Goal: Communication & Community: Answer question/provide support

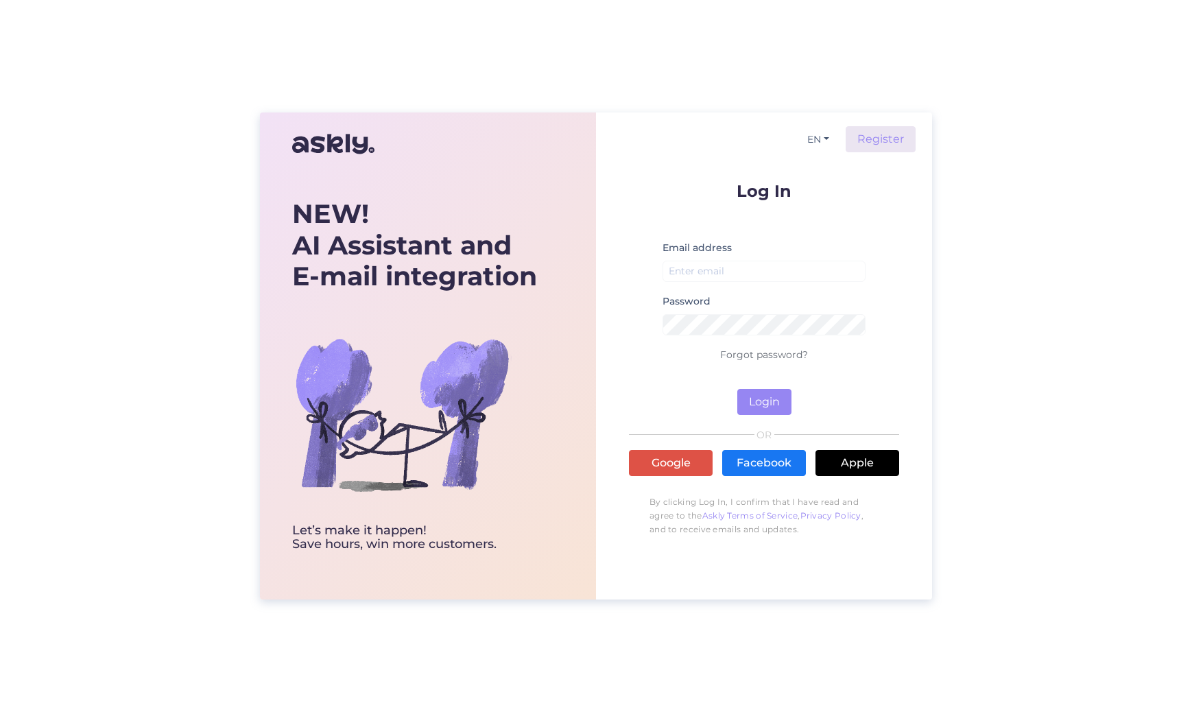
click at [687, 257] on div "Email address" at bounding box center [764, 266] width 203 height 54
click at [690, 269] on input "email" at bounding box center [764, 271] width 203 height 21
type input "[EMAIL_ADDRESS][PERSON_NAME][DOMAIN_NAME]"
click at [778, 402] on button "Login" at bounding box center [764, 402] width 54 height 26
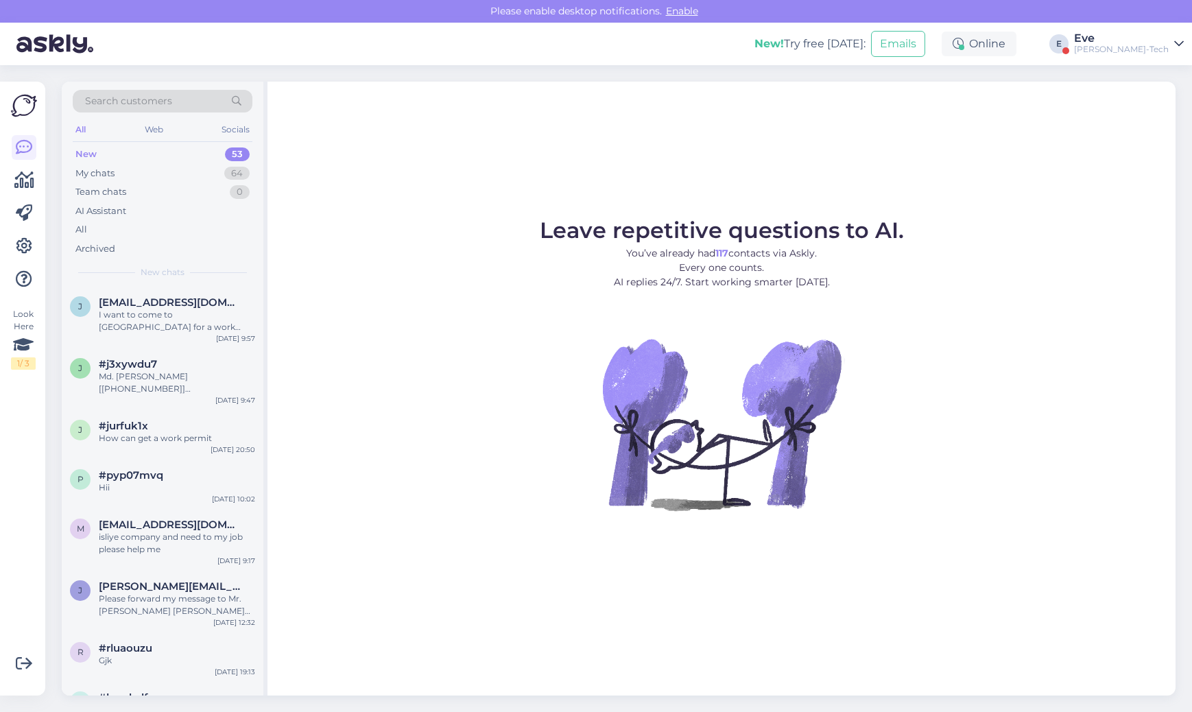
click at [142, 156] on div "New 53" at bounding box center [163, 154] width 180 height 19
click at [133, 181] on div "My chats 64" at bounding box center [163, 173] width 180 height 19
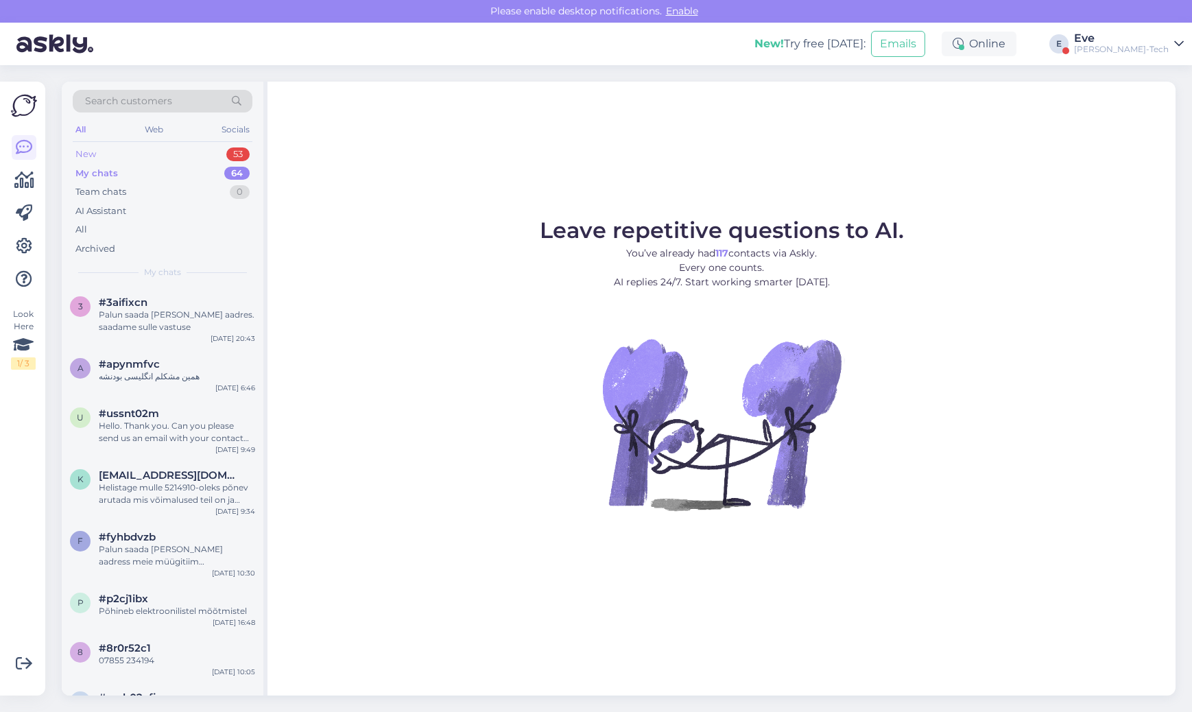
click at [132, 161] on div "New 53" at bounding box center [163, 154] width 180 height 19
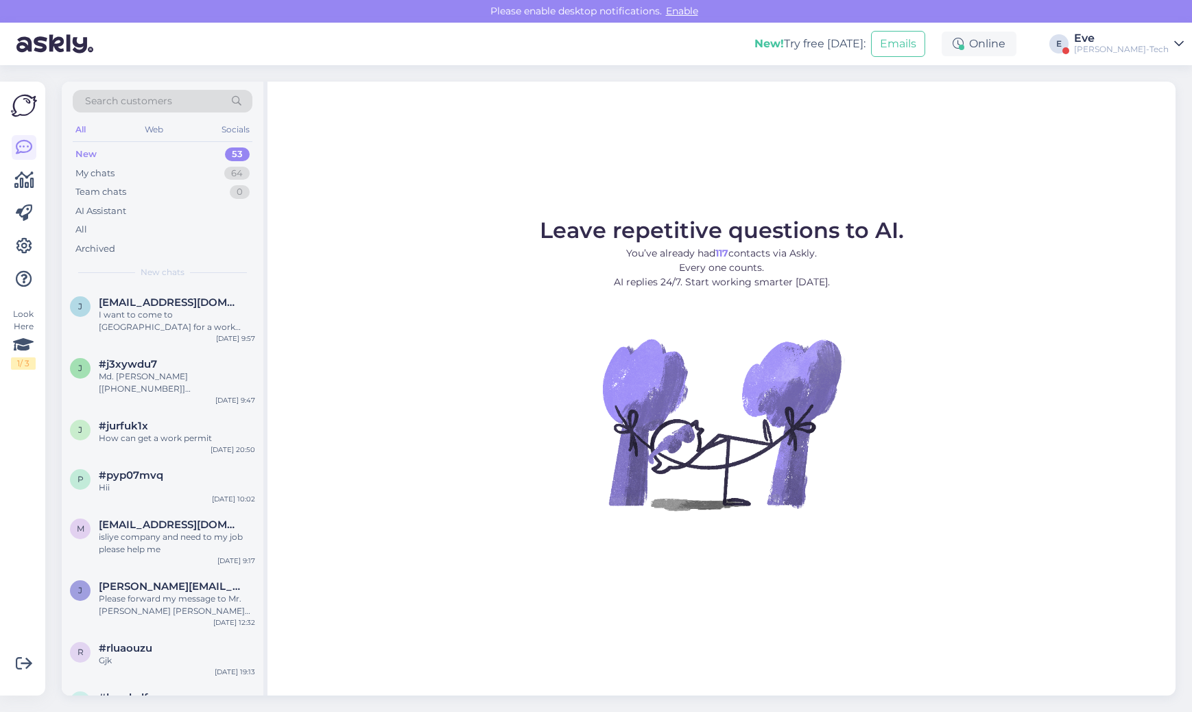
click at [1164, 50] on div "[PERSON_NAME]-Tech" at bounding box center [1121, 49] width 95 height 11
click at [1149, 105] on button "Open" at bounding box center [1154, 105] width 38 height 21
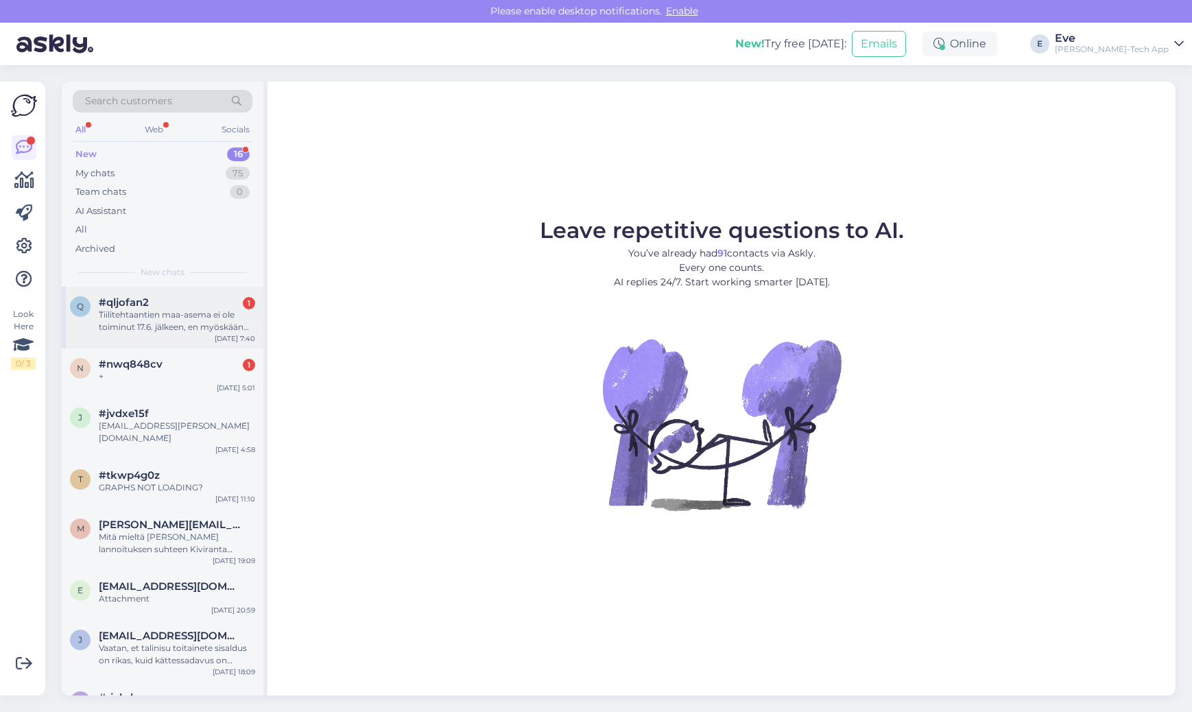
click at [143, 329] on div "Tiilitehtaantien maa-asema ei ole toiminut 17.6. jälkeen, en myöskään maksa eur…" at bounding box center [177, 321] width 156 height 25
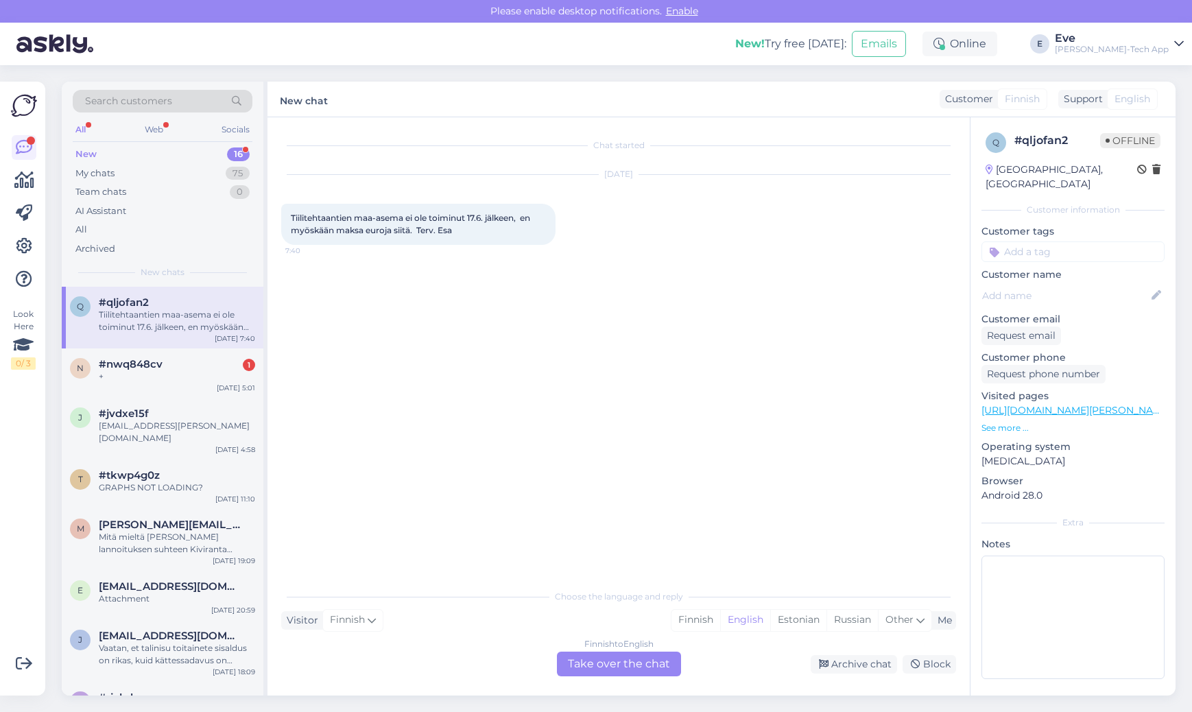
click at [167, 158] on div "New 16" at bounding box center [163, 154] width 180 height 19
click at [165, 367] on div "#nwq848cv 1" at bounding box center [177, 364] width 156 height 12
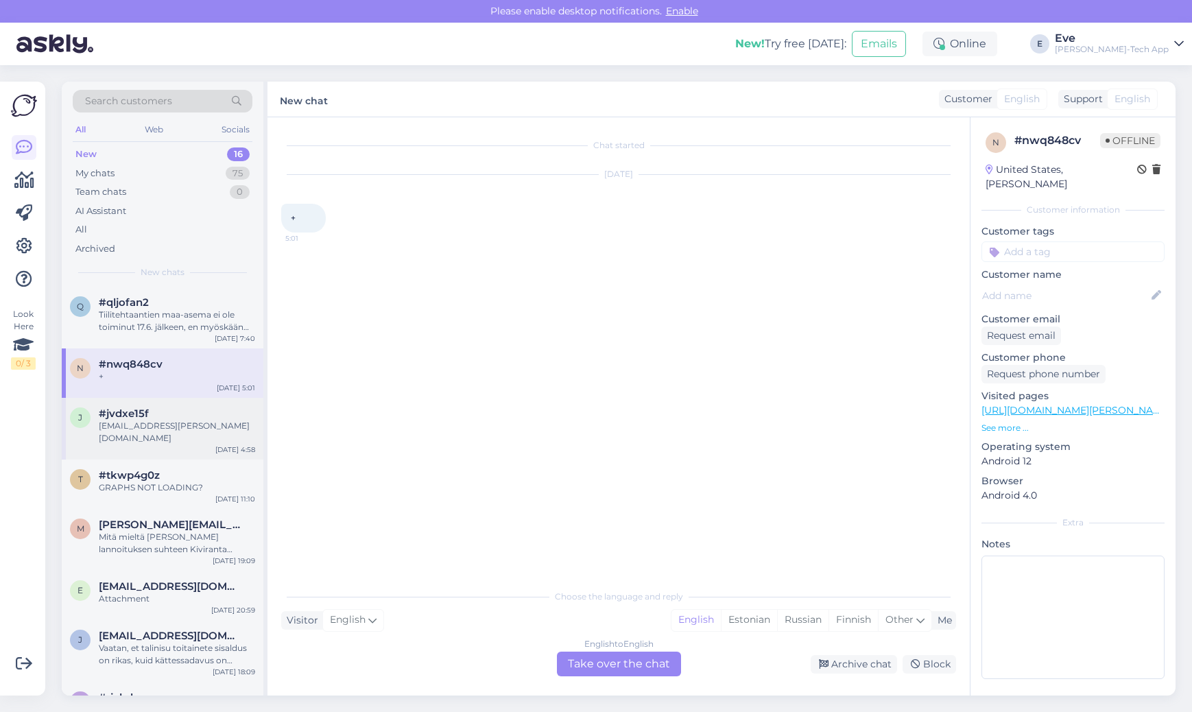
click at [165, 420] on div "[EMAIL_ADDRESS][PERSON_NAME][DOMAIN_NAME]" at bounding box center [177, 432] width 156 height 25
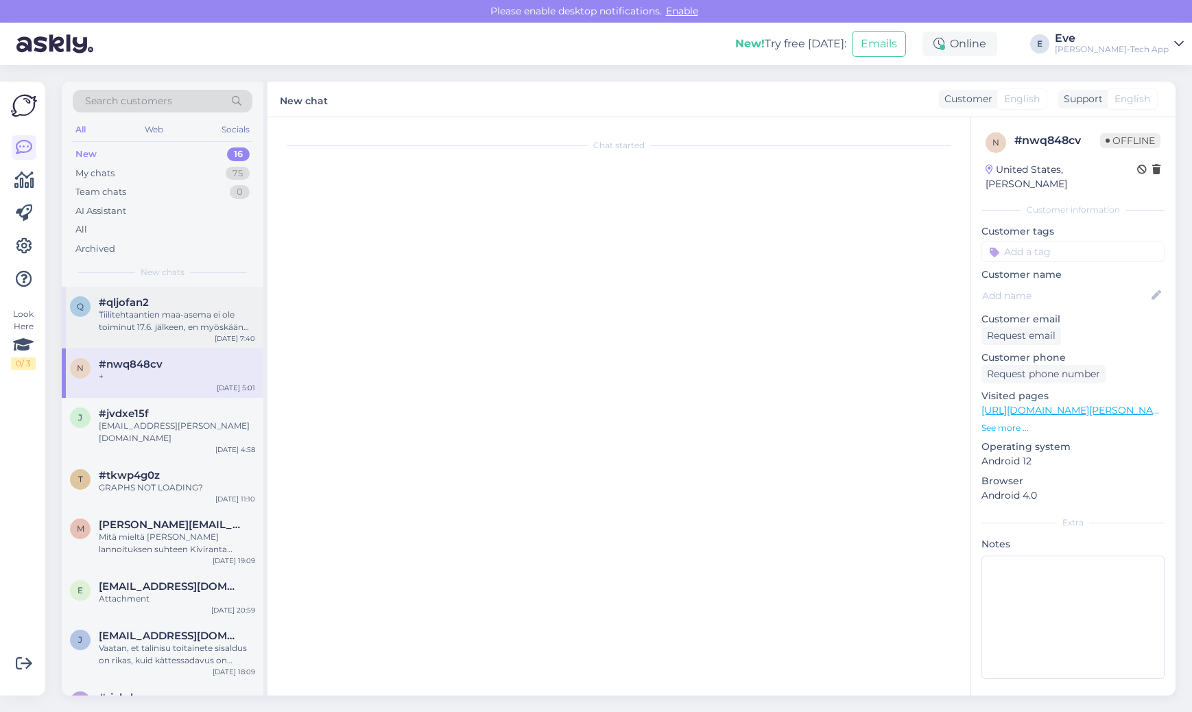
click at [170, 315] on div "Tiilitehtaantien maa-asema ei ole toiminut 17.6. jälkeen, en myöskään maksa eur…" at bounding box center [177, 321] width 156 height 25
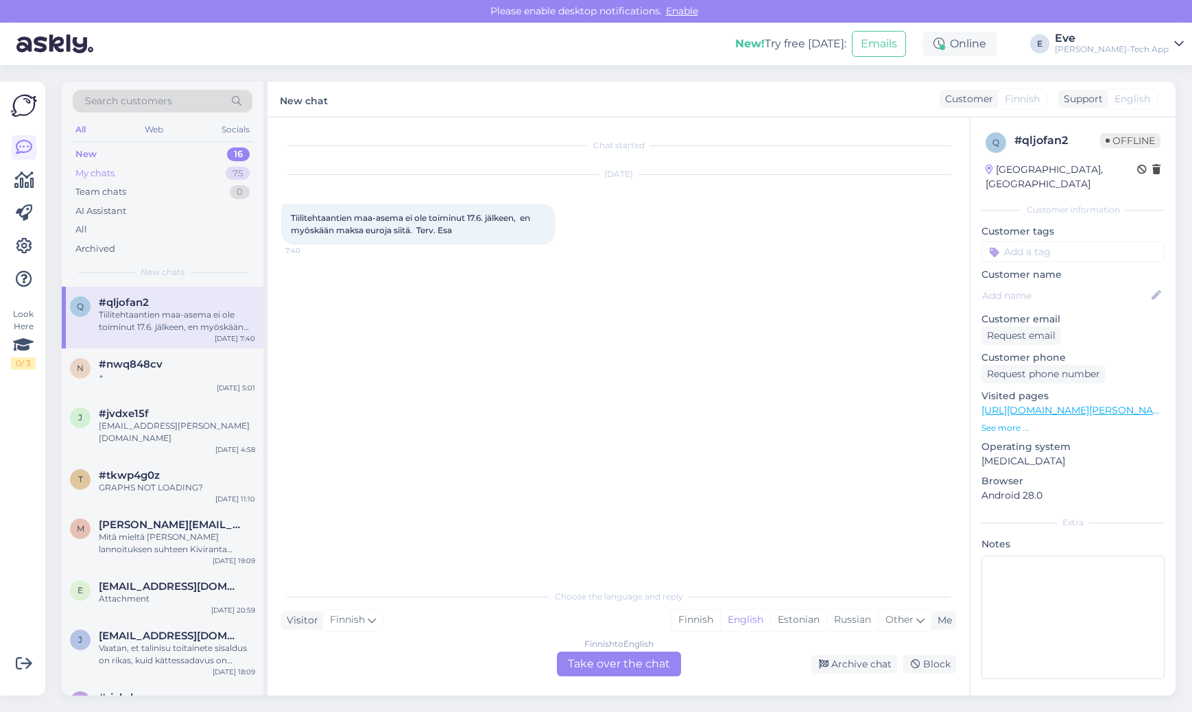
click at [158, 167] on div "My chats 75" at bounding box center [163, 173] width 180 height 19
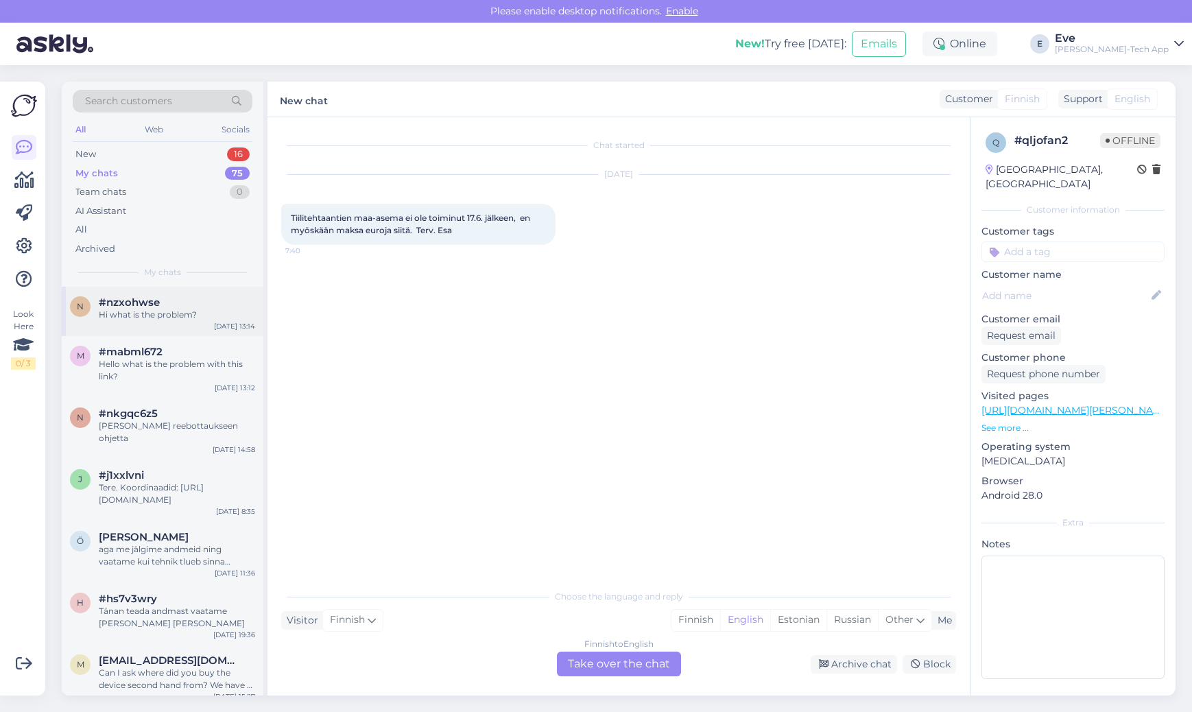
click at [152, 305] on span "#nzxohwse" at bounding box center [129, 302] width 61 height 12
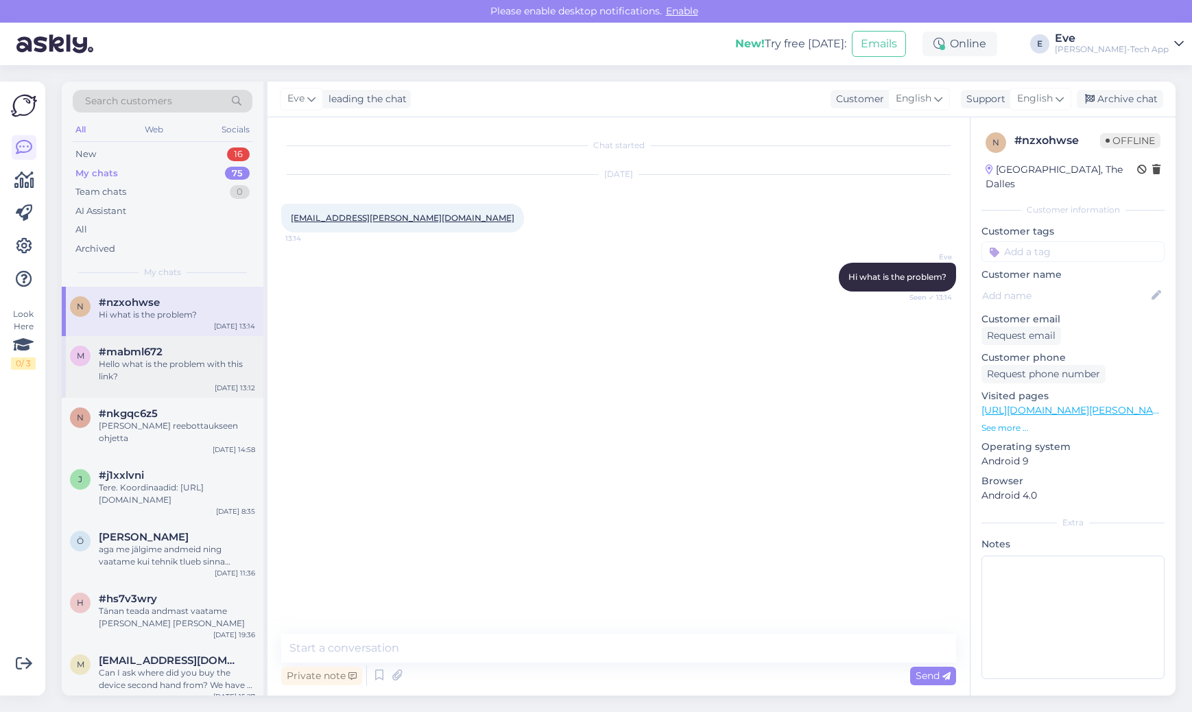
click at [150, 362] on div "Hello what is the problem with this link?" at bounding box center [177, 370] width 156 height 25
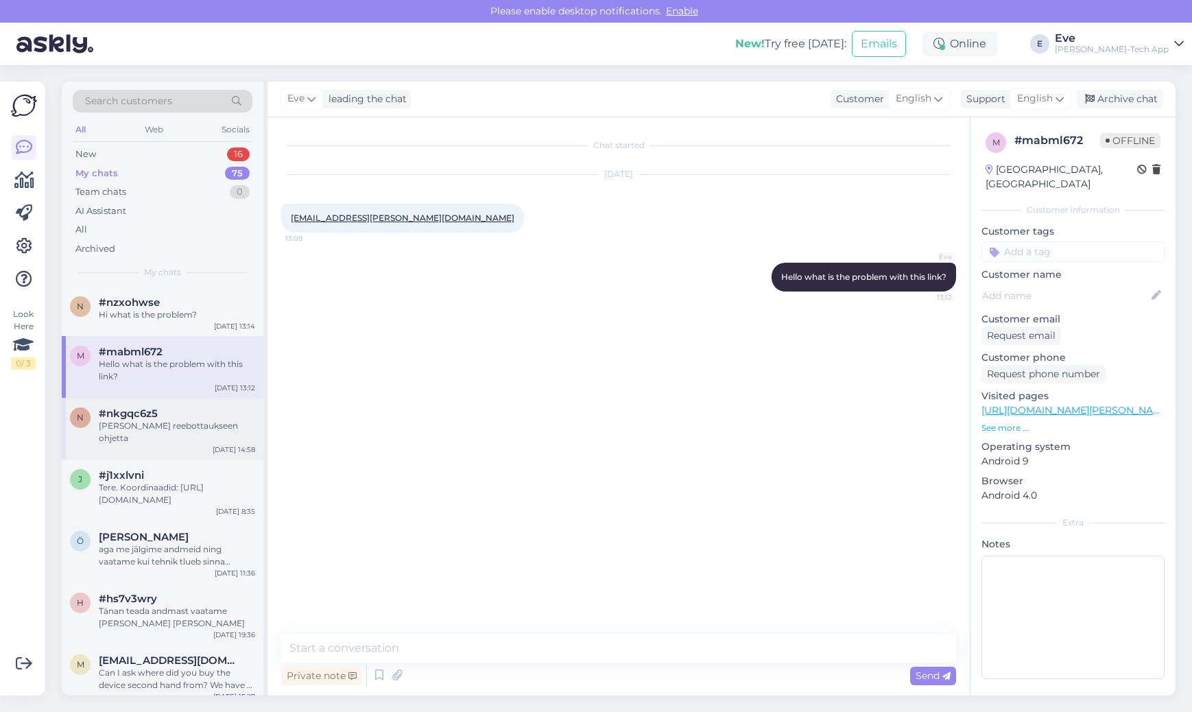
click at [178, 427] on div "[PERSON_NAME] reebottaukseen ohjetta" at bounding box center [177, 432] width 156 height 25
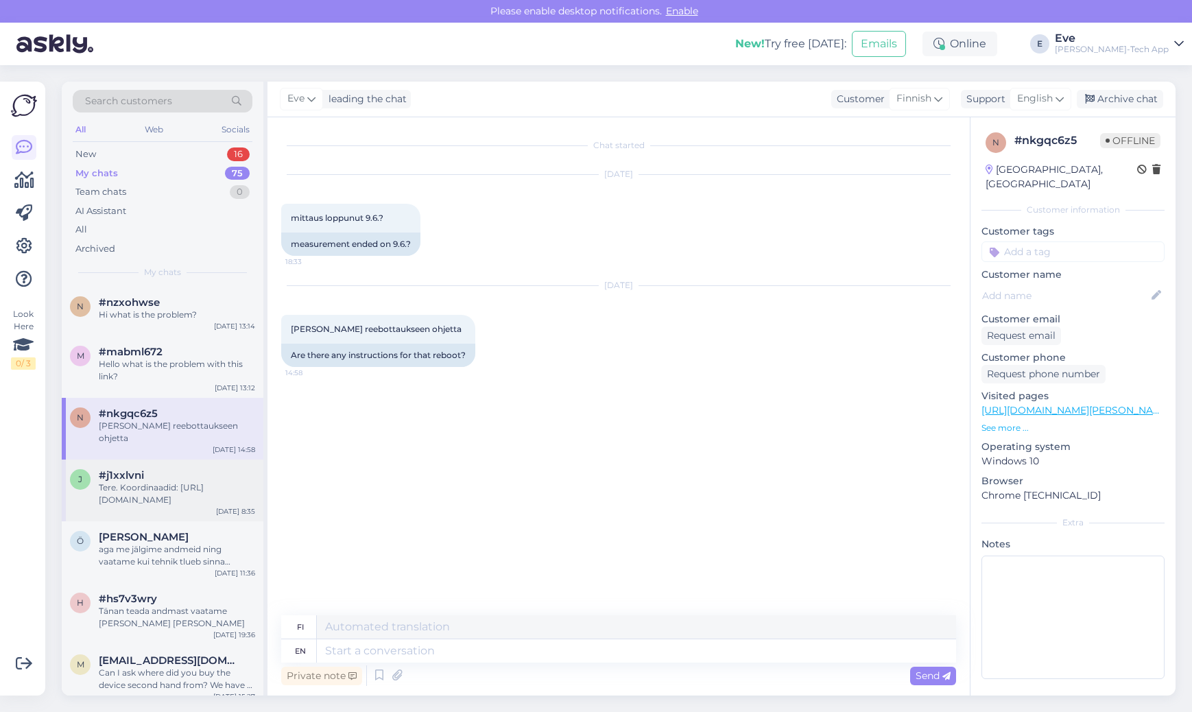
click at [163, 482] on div "Tere. Koordinaadid: [URL][DOMAIN_NAME]" at bounding box center [177, 494] width 156 height 25
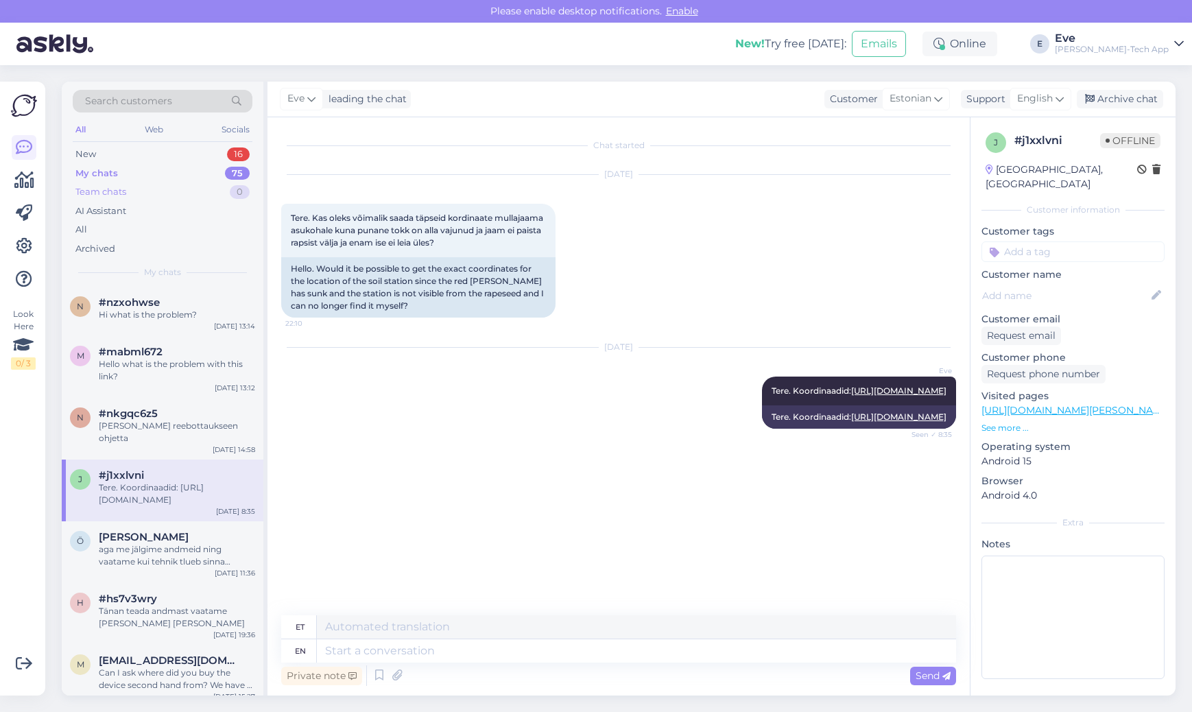
click at [167, 195] on div "Team chats 0" at bounding box center [163, 191] width 180 height 19
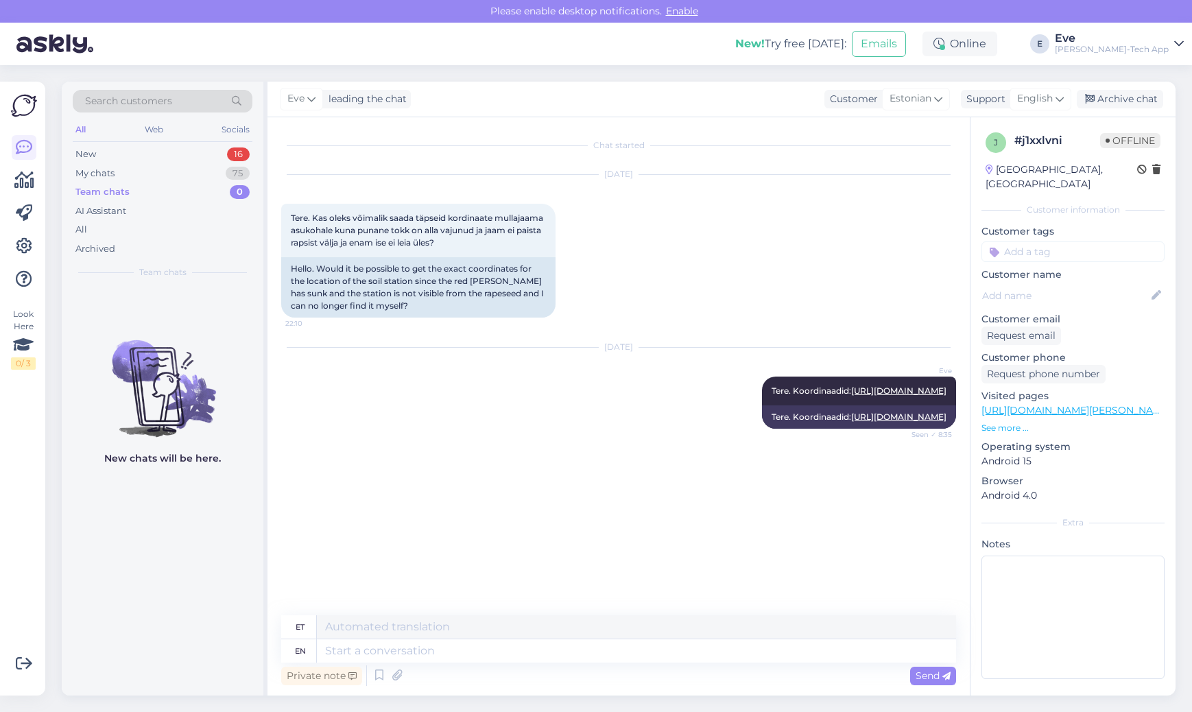
click at [163, 144] on div "Search customers All Web Socials New 16 My chats 75 Team chats 0 AI Assistant A…" at bounding box center [163, 184] width 202 height 205
click at [161, 153] on div "New 16" at bounding box center [163, 154] width 180 height 19
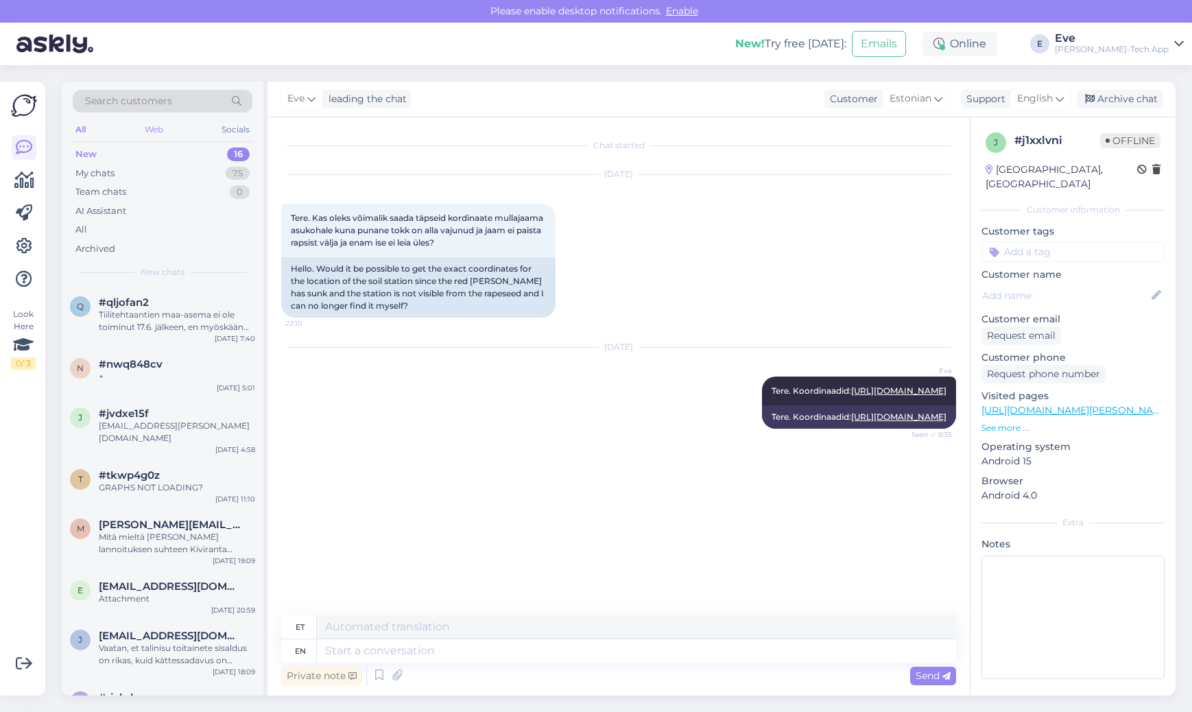
click at [151, 125] on div "Web" at bounding box center [154, 130] width 24 height 18
click at [64, 138] on div "Search customers All Web Socials New 16 My chats 75 Team chats 0 AI Assistant A…" at bounding box center [163, 184] width 202 height 205
click at [1155, 45] on div "[PERSON_NAME]-Tech App" at bounding box center [1112, 49] width 114 height 11
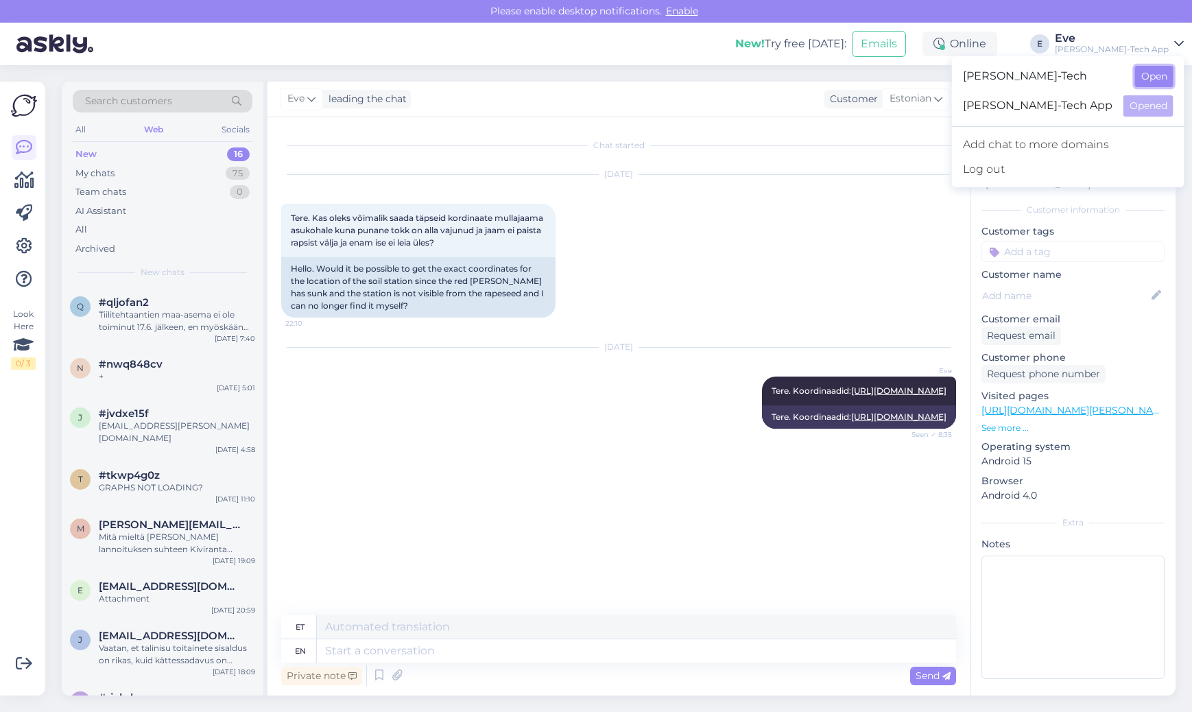
click at [1143, 78] on button "Open" at bounding box center [1154, 76] width 38 height 21
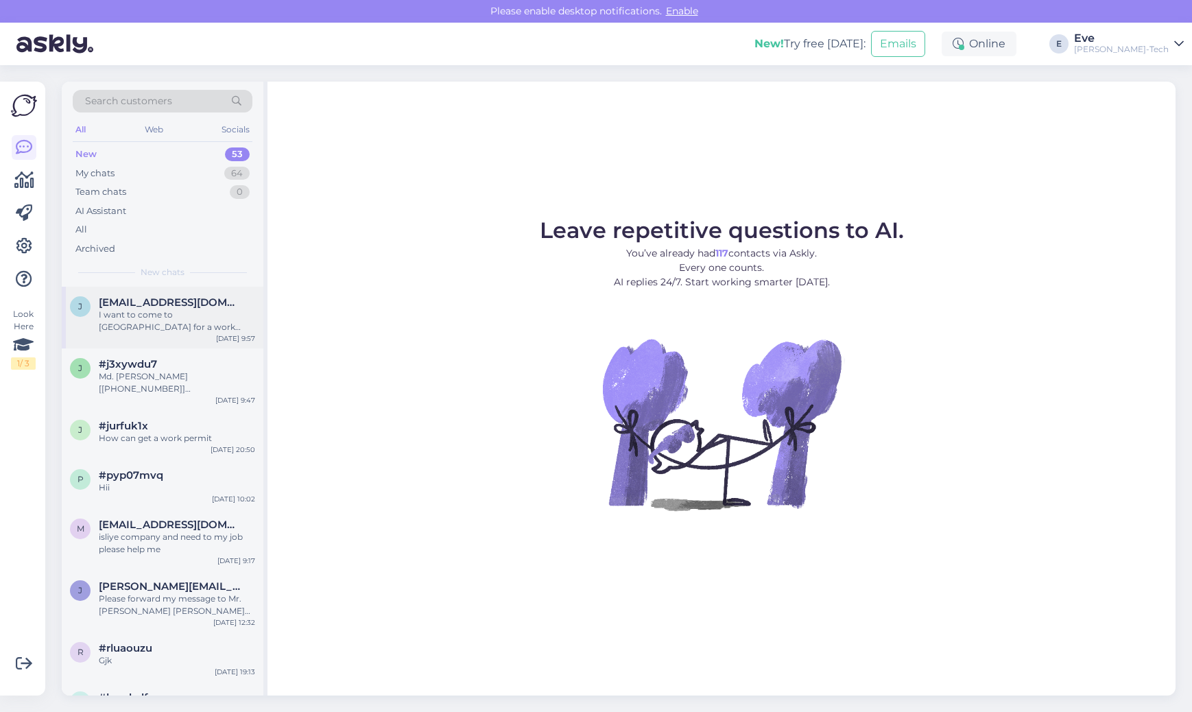
click at [161, 331] on div "I want to come to [GEOGRAPHIC_DATA] for a work permit." at bounding box center [177, 321] width 156 height 25
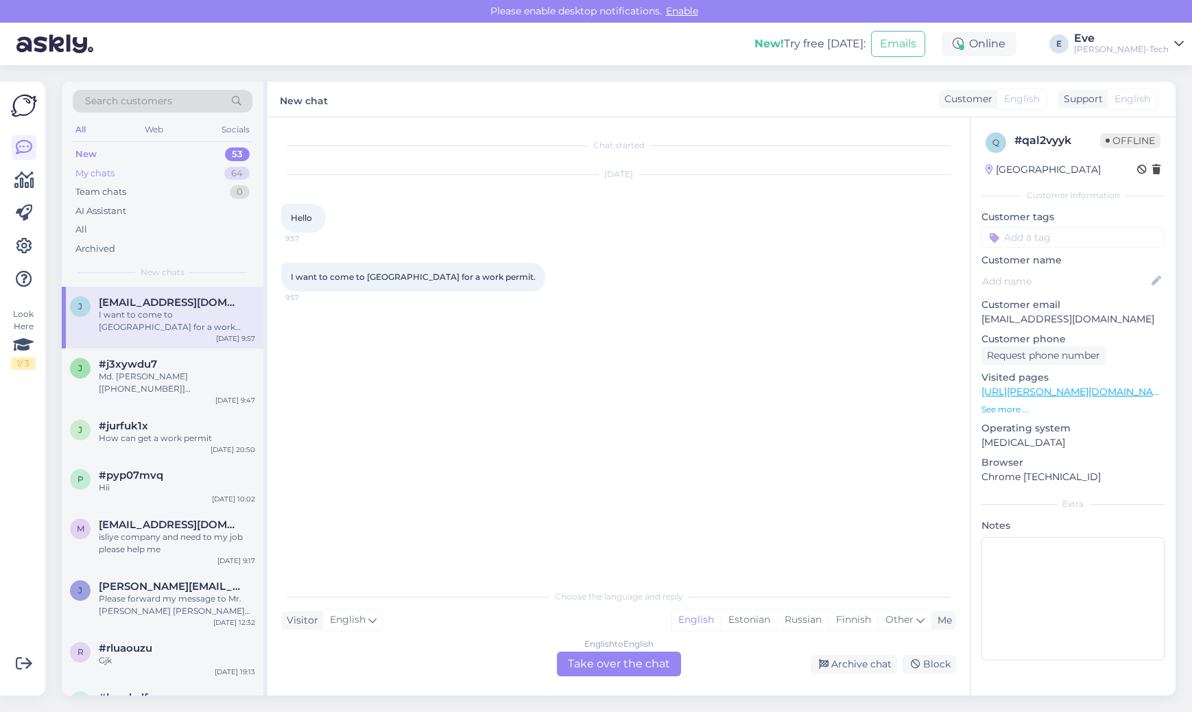
click at [193, 175] on div "My chats 64" at bounding box center [163, 173] width 180 height 19
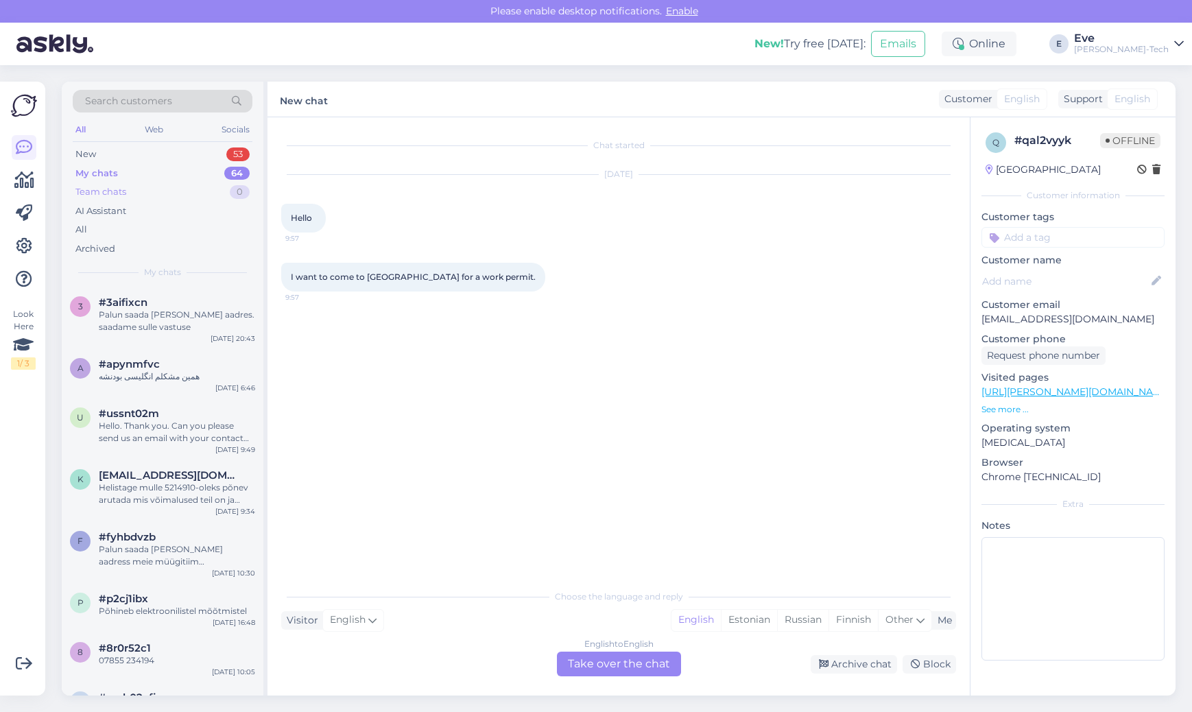
click at [175, 198] on div "Team chats 0" at bounding box center [163, 191] width 180 height 19
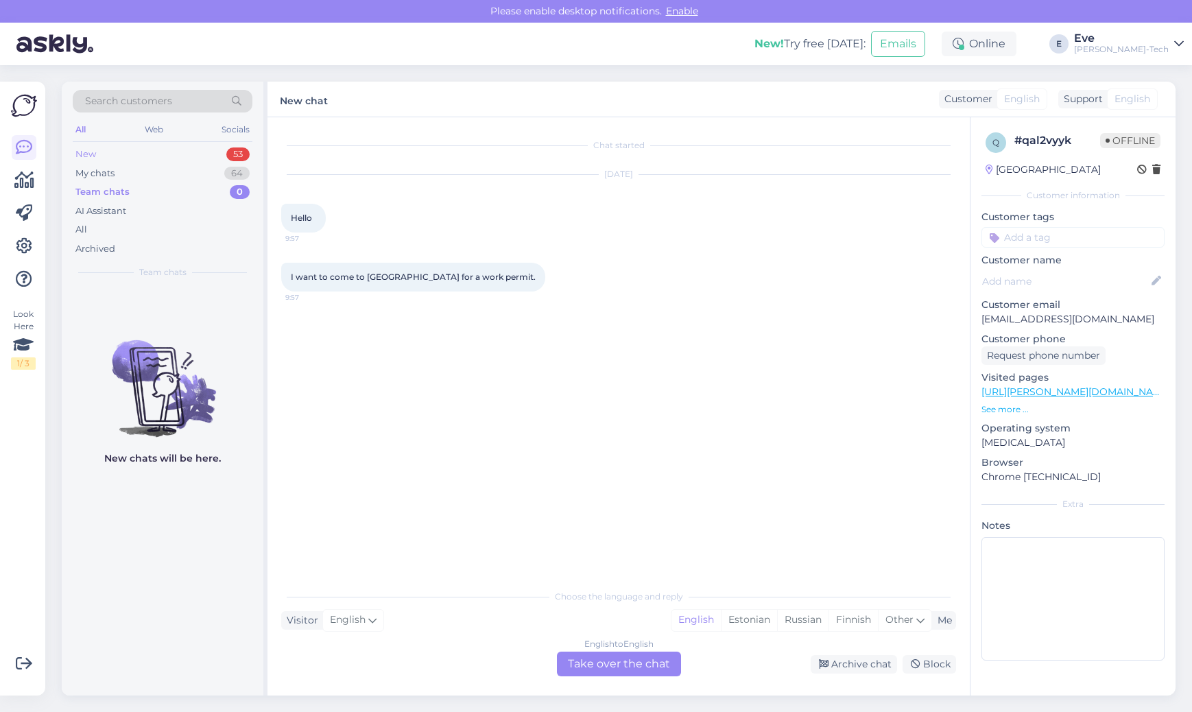
click at [181, 152] on div "New 53" at bounding box center [163, 154] width 180 height 19
